Goal: Task Accomplishment & Management: Use online tool/utility

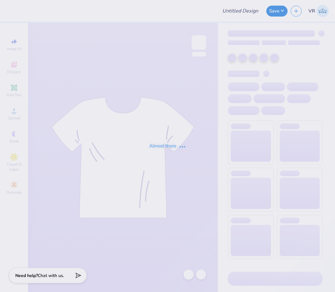
type input "PM Dads Wknd"
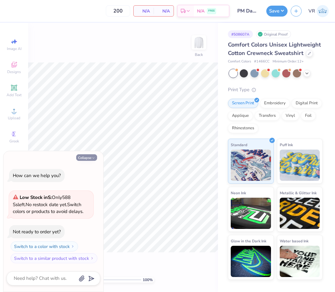
click at [91, 160] on button "Collapse" at bounding box center [86, 157] width 21 height 7
type textarea "x"
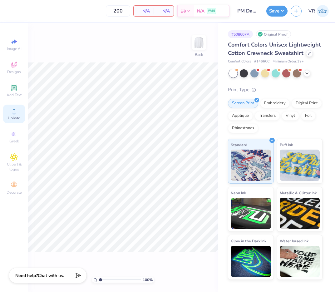
click at [15, 114] on circle at bounding box center [13, 112] width 3 height 3
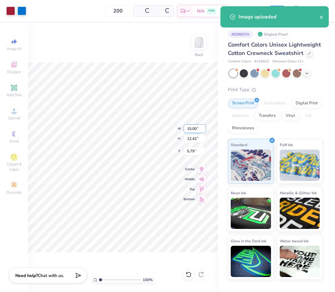
click at [193, 128] on input "15.00" at bounding box center [194, 128] width 22 height 9
type input "12.00"
type input "9.94"
click at [196, 153] on input "7.03" at bounding box center [194, 151] width 22 height 9
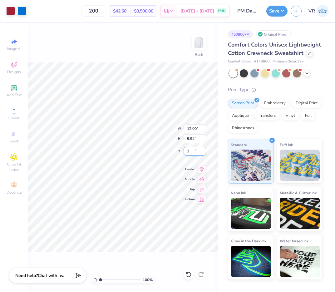
type input "3.00"
click at [274, 11] on button "Save" at bounding box center [276, 10] width 21 height 11
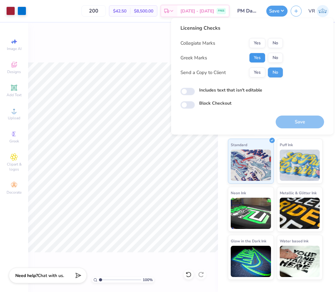
click at [257, 55] on button "Yes" at bounding box center [257, 58] width 16 height 10
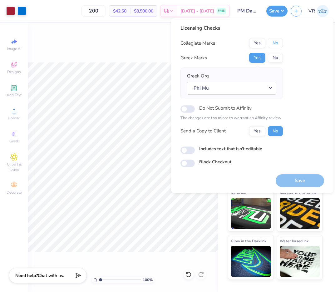
drag, startPoint x: 272, startPoint y: 47, endPoint x: 277, endPoint y: 51, distance: 6.4
click at [272, 46] on button "No" at bounding box center [275, 43] width 15 height 10
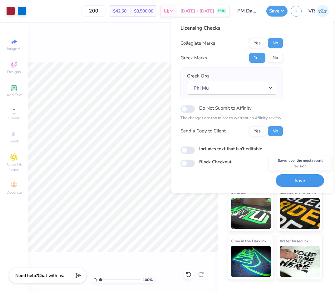
click at [302, 180] on button "Save" at bounding box center [299, 180] width 48 height 13
click at [61, 8] on div "200 $42.50 Per Item $8,500.00 Total Est. Delivery [DATE] - [DATE] FREE" at bounding box center [129, 11] width 200 height 22
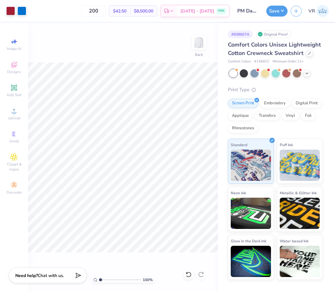
click at [275, 5] on div "Save VR" at bounding box center [300, 11] width 69 height 22
click at [274, 10] on button "Save" at bounding box center [276, 10] width 21 height 11
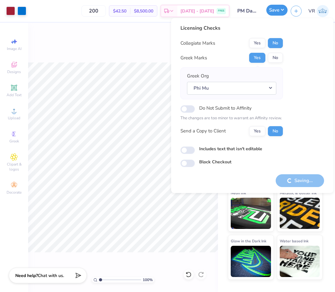
click at [274, 10] on button "Save" at bounding box center [276, 10] width 21 height 11
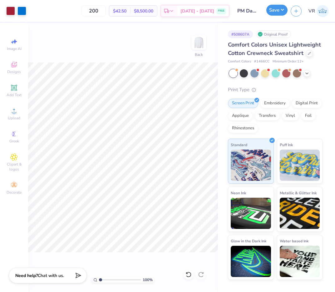
click at [274, 10] on button "Save" at bounding box center [276, 10] width 21 height 11
